Goal: Transaction & Acquisition: Purchase product/service

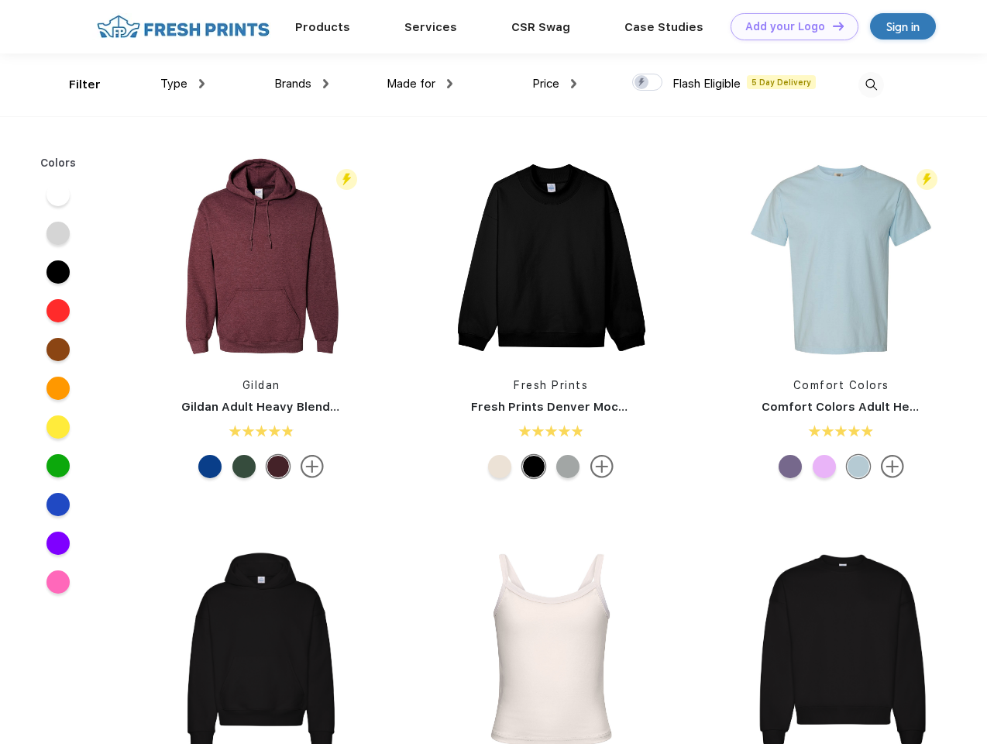
scroll to position [1, 0]
click at [789, 26] on link "Add your Logo Design Tool" at bounding box center [795, 26] width 128 height 27
click at [0, 0] on div "Design Tool" at bounding box center [0, 0] width 0 height 0
click at [832, 26] on link "Add your Logo Design Tool" at bounding box center [795, 26] width 128 height 27
click at [74, 84] on div "Filter" at bounding box center [85, 85] width 32 height 18
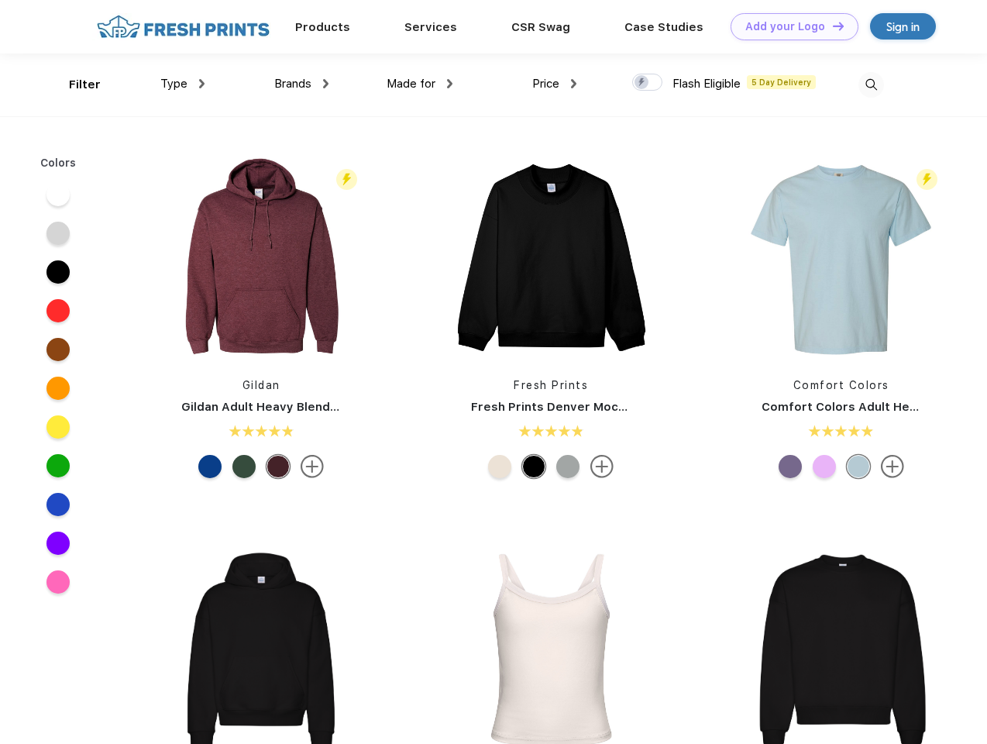
click at [183, 84] on span "Type" at bounding box center [173, 84] width 27 height 14
click at [301, 84] on span "Brands" at bounding box center [292, 84] width 37 height 14
click at [420, 84] on span "Made for" at bounding box center [411, 84] width 49 height 14
click at [555, 84] on span "Price" at bounding box center [545, 84] width 27 height 14
click at [648, 83] on div at bounding box center [647, 82] width 30 height 17
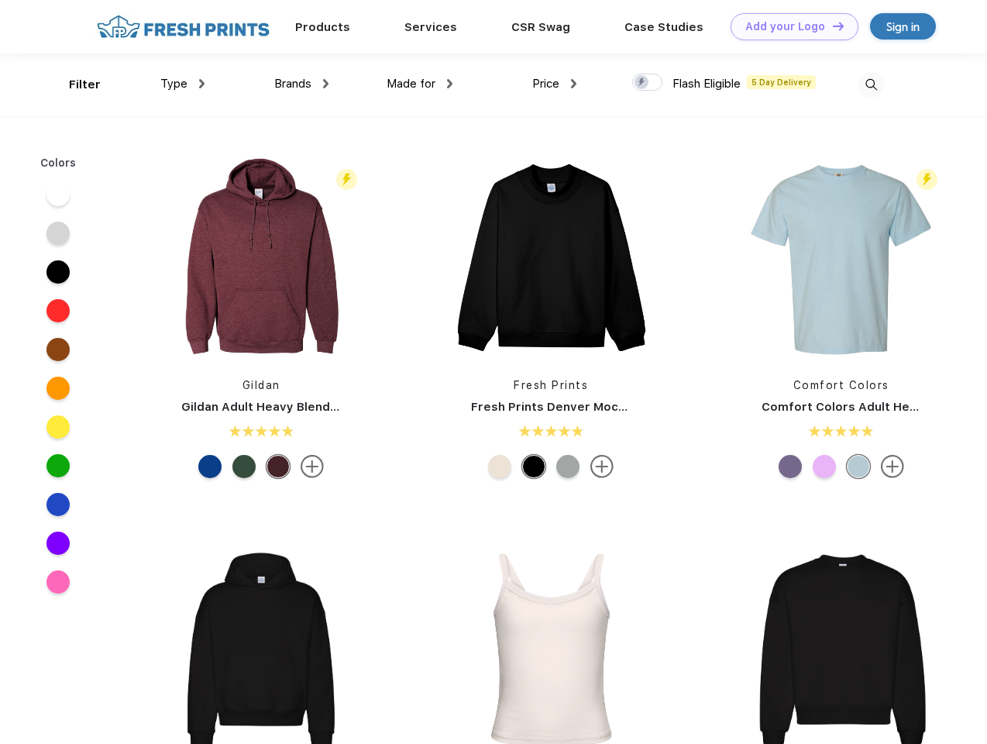
click at [642, 83] on input "checkbox" at bounding box center [637, 78] width 10 height 10
click at [871, 84] on img at bounding box center [872, 85] width 26 height 26
